Goal: Information Seeking & Learning: Learn about a topic

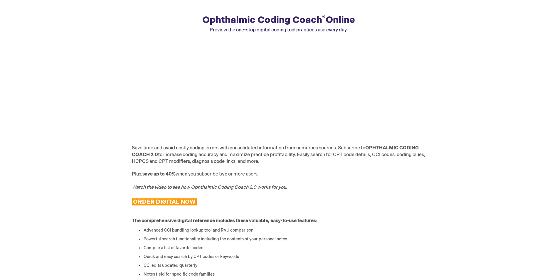
scroll to position [63, 0]
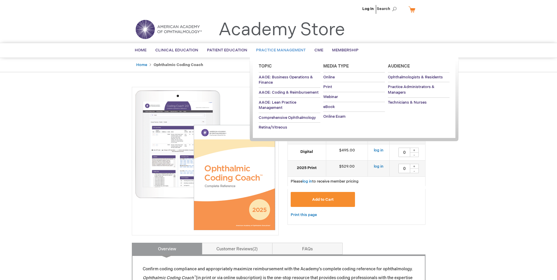
drag, startPoint x: 269, startPoint y: 49, endPoint x: 259, endPoint y: 50, distance: 9.2
click at [259, 50] on span "Practice Management" at bounding box center [281, 50] width 50 height 5
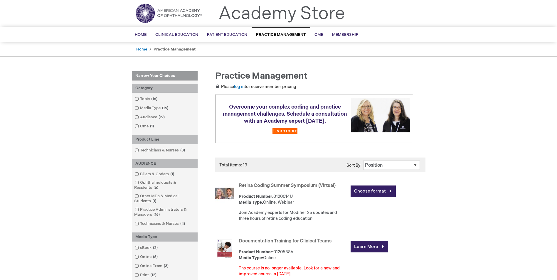
scroll to position [29, 0]
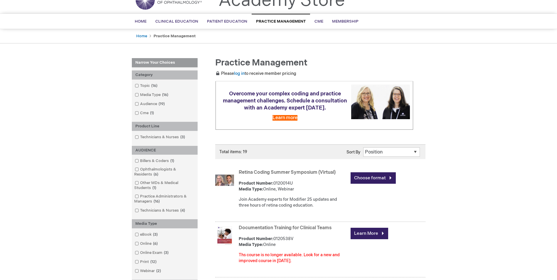
click at [382, 154] on select "Position Product Name : A to Z Product Name : Z to A Price : Low to High Price …" at bounding box center [391, 151] width 57 height 9
select select "price"
click at [363, 147] on select "Position Product Name : A to Z Product Name : Z to A Price : Low to High Price …" at bounding box center [391, 151] width 57 height 9
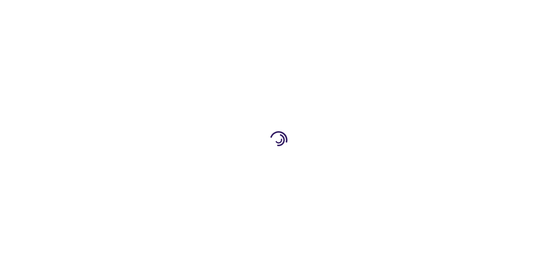
select select "price"
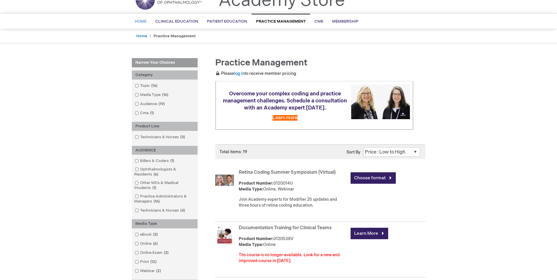
click at [142, 24] on span "Home" at bounding box center [141, 21] width 12 height 5
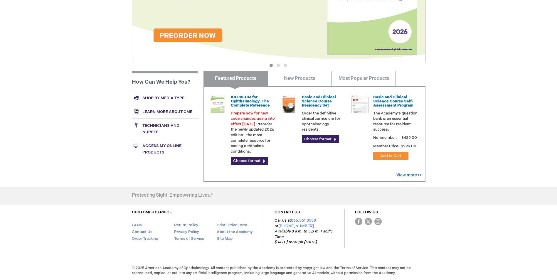
scroll to position [109, 0]
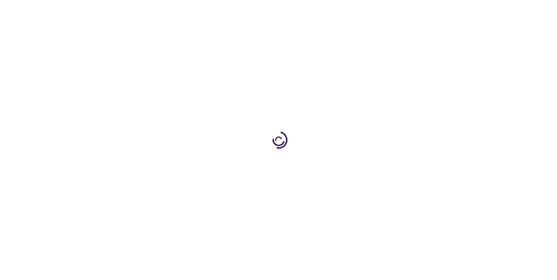
select select "price"
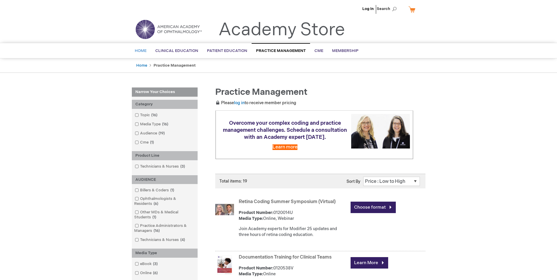
click at [142, 51] on span "Home" at bounding box center [141, 50] width 12 height 5
